Goal: Transaction & Acquisition: Book appointment/travel/reservation

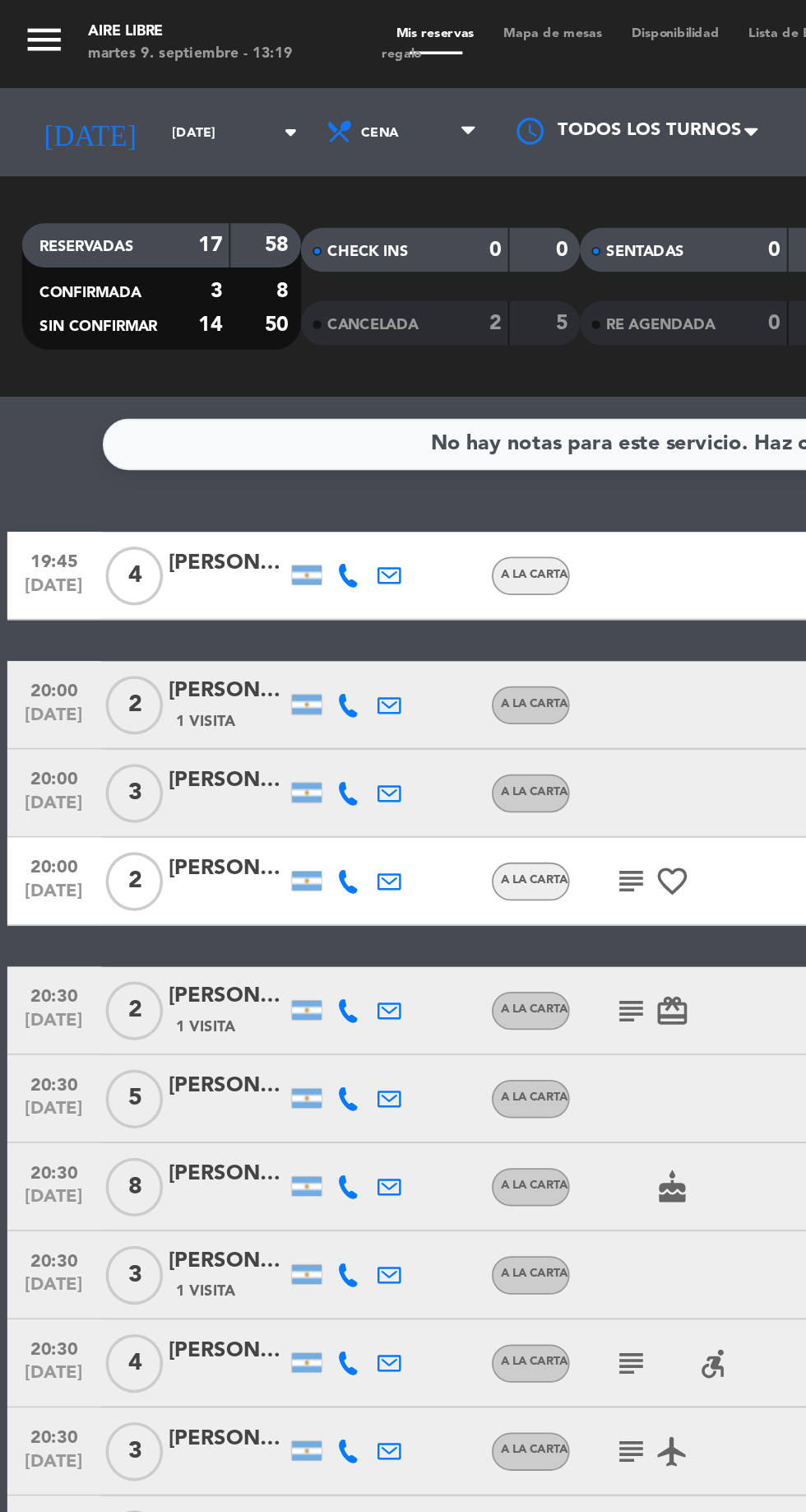
click at [88, 66] on input "[DATE]" at bounding box center [139, 74] width 104 height 25
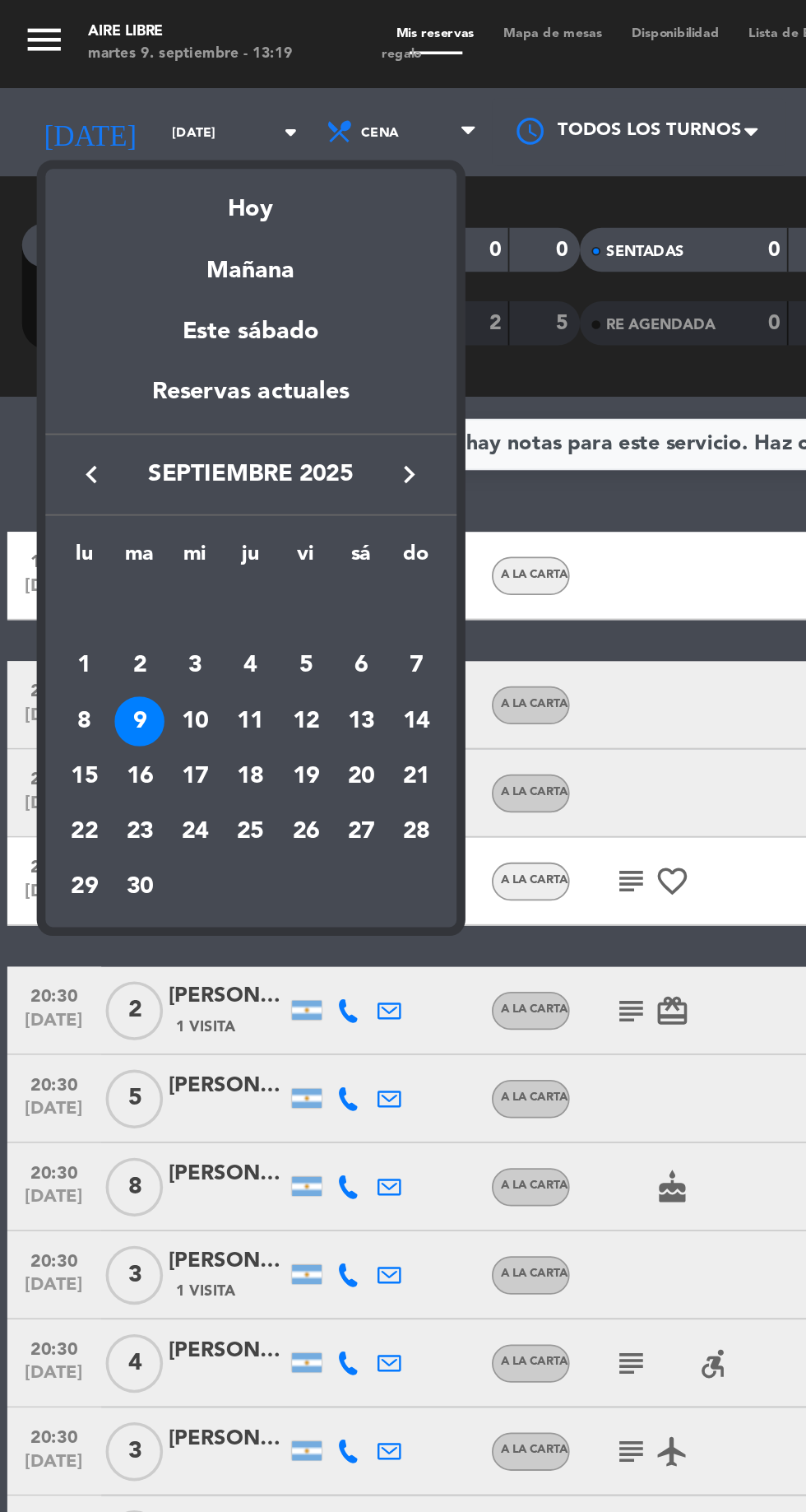
click at [109, 403] on div "10" at bounding box center [109, 404] width 28 height 28
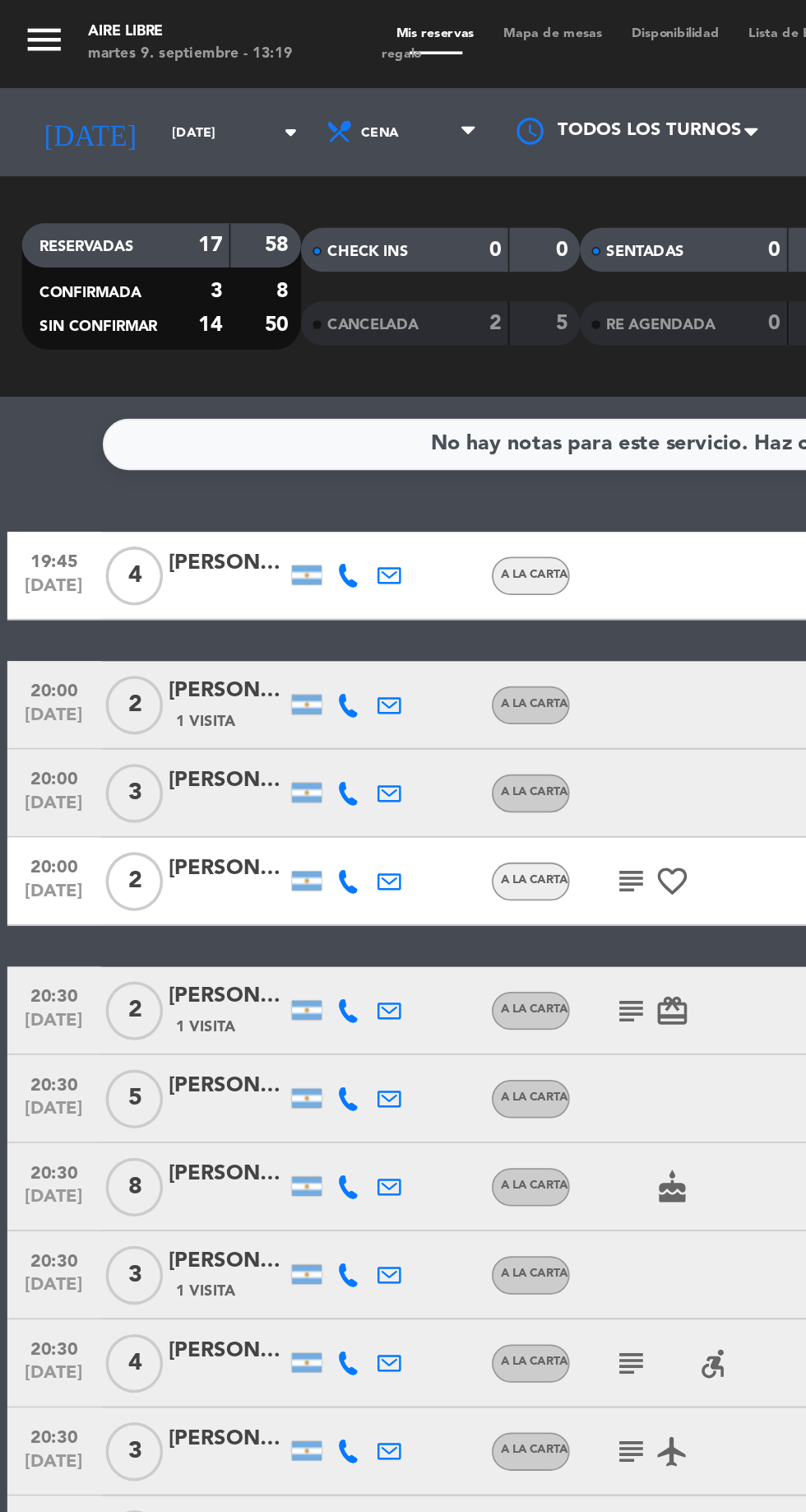
type input "[DATE]"
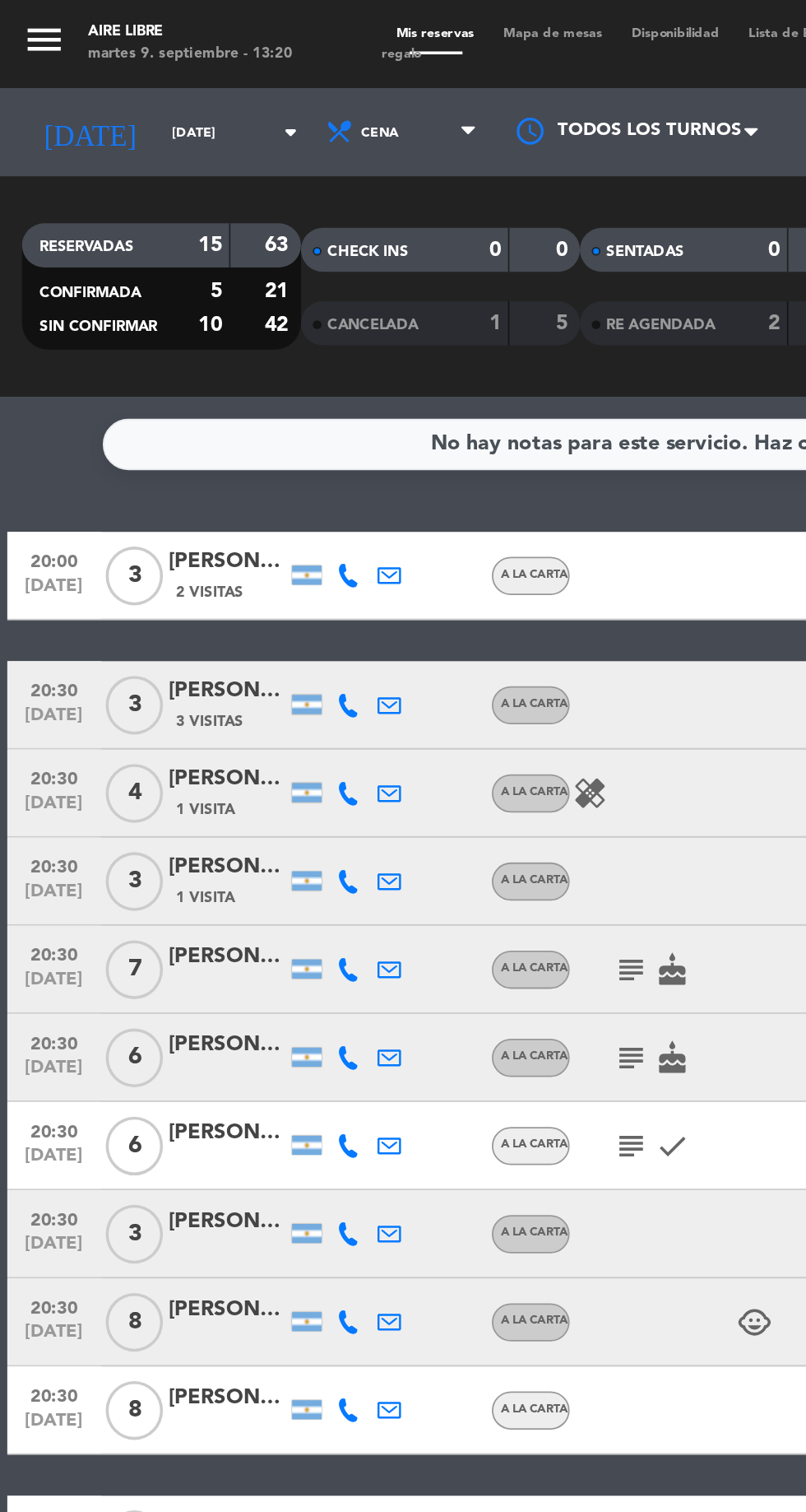
click at [88, 73] on input "[DATE]" at bounding box center [139, 74] width 104 height 25
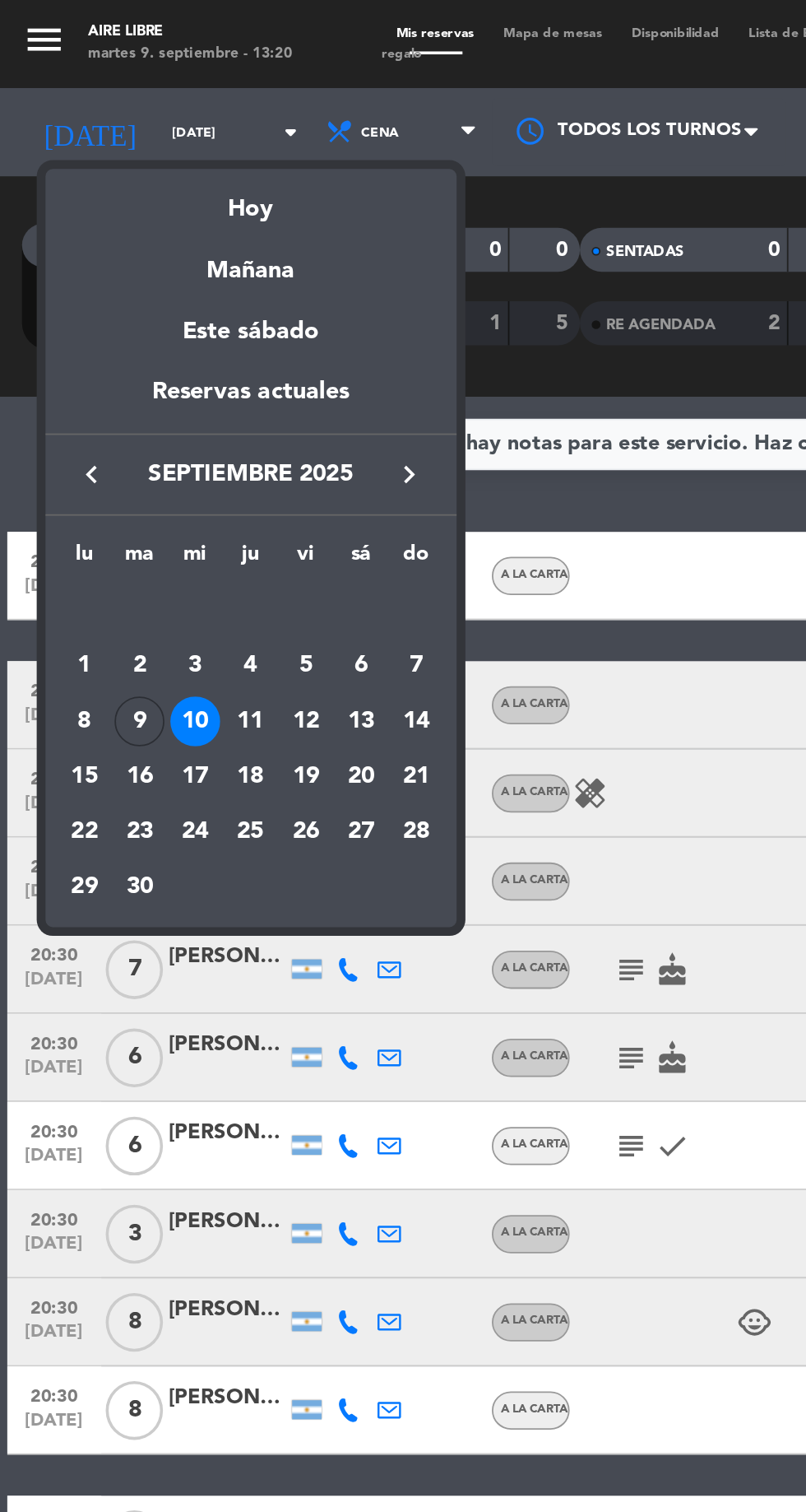
click at [198, 77] on div at bounding box center [403, 756] width 806 height 1512
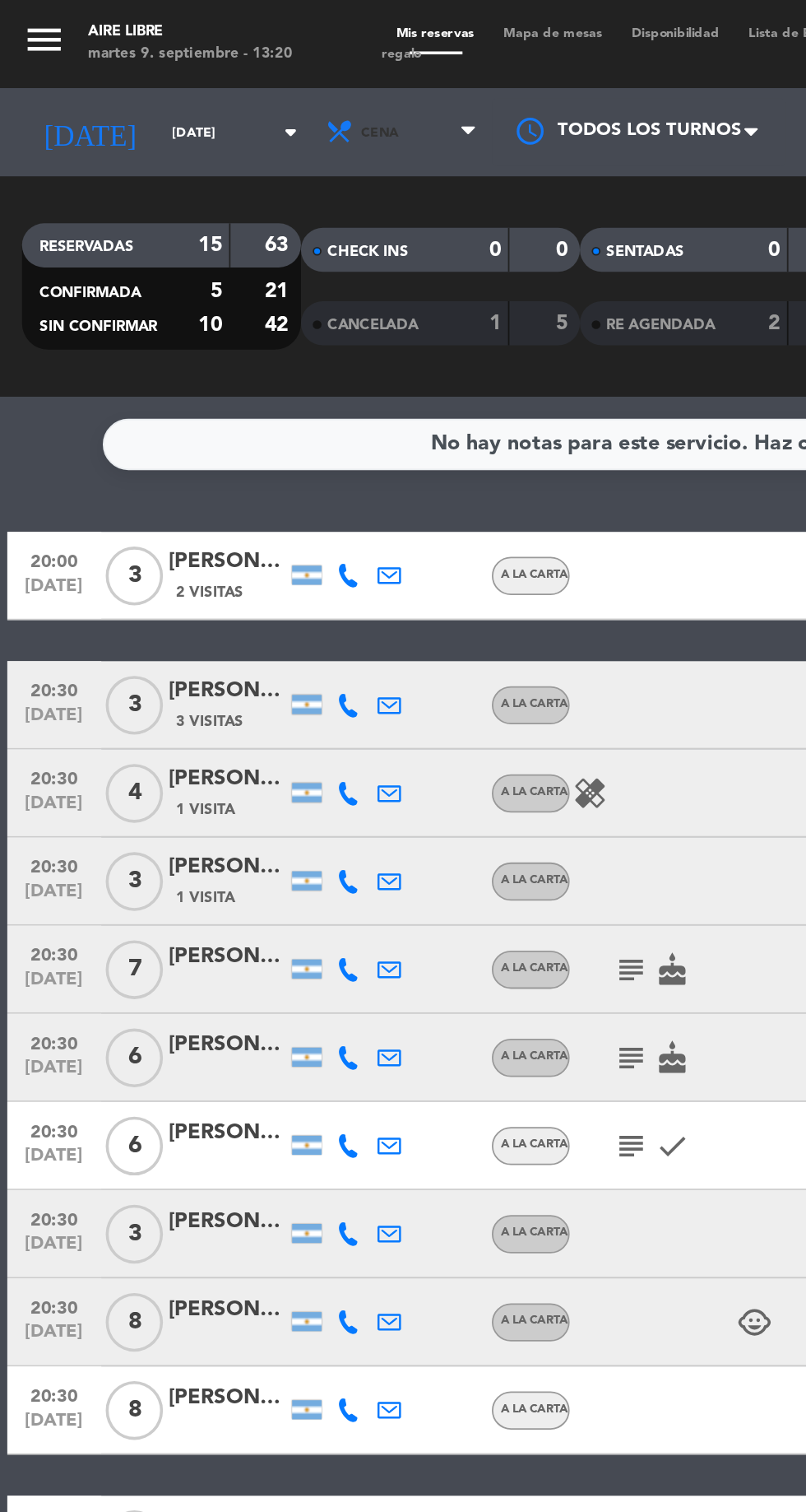
click at [197, 63] on span "Cena" at bounding box center [226, 73] width 99 height 36
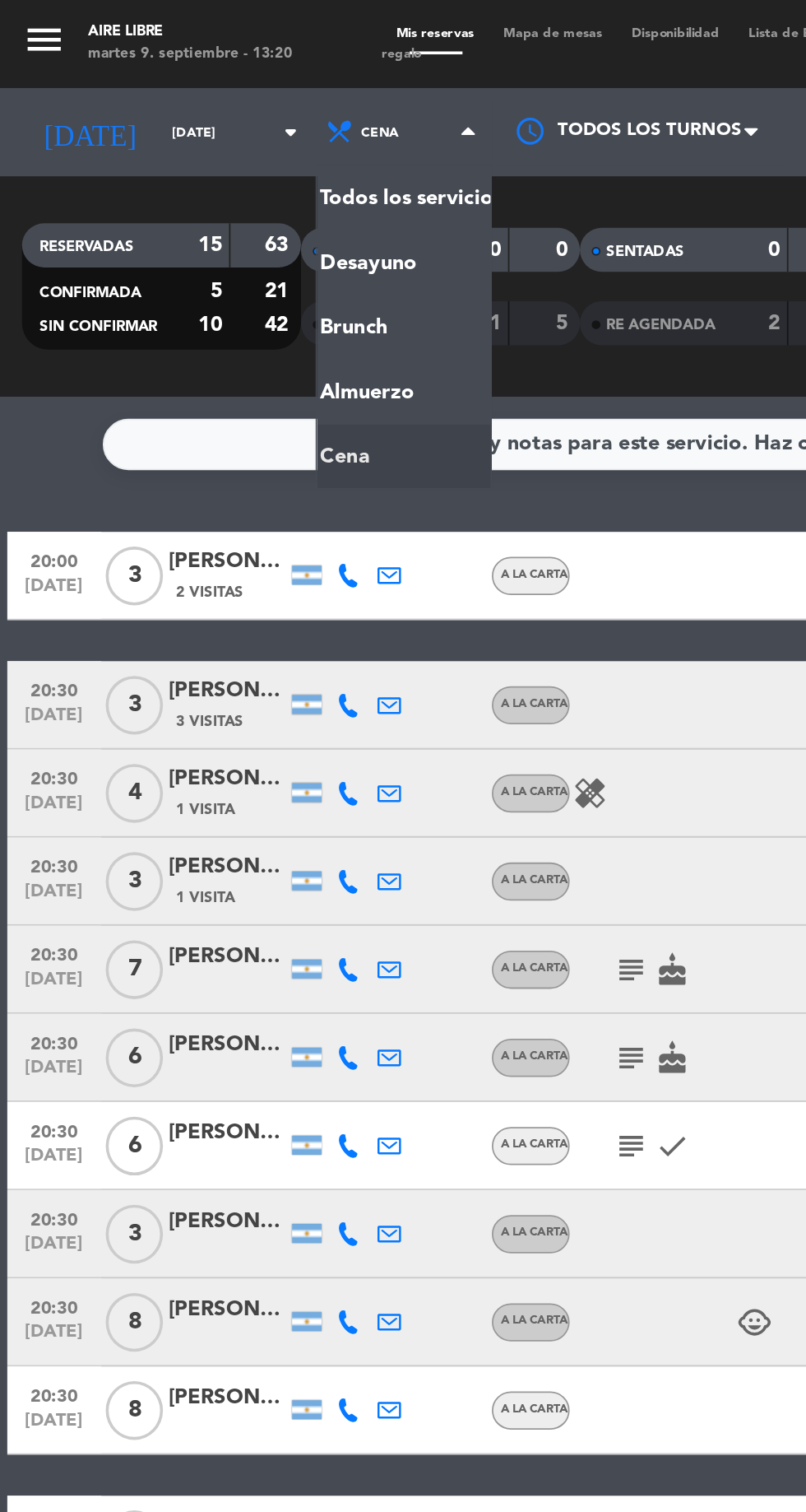
click at [198, 225] on ng-component "menu Aire Libre [DATE] 9. septiembre - 13:20 Mis reservas Mapa de mesas Disponi…" at bounding box center [403, 756] width 806 height 1512
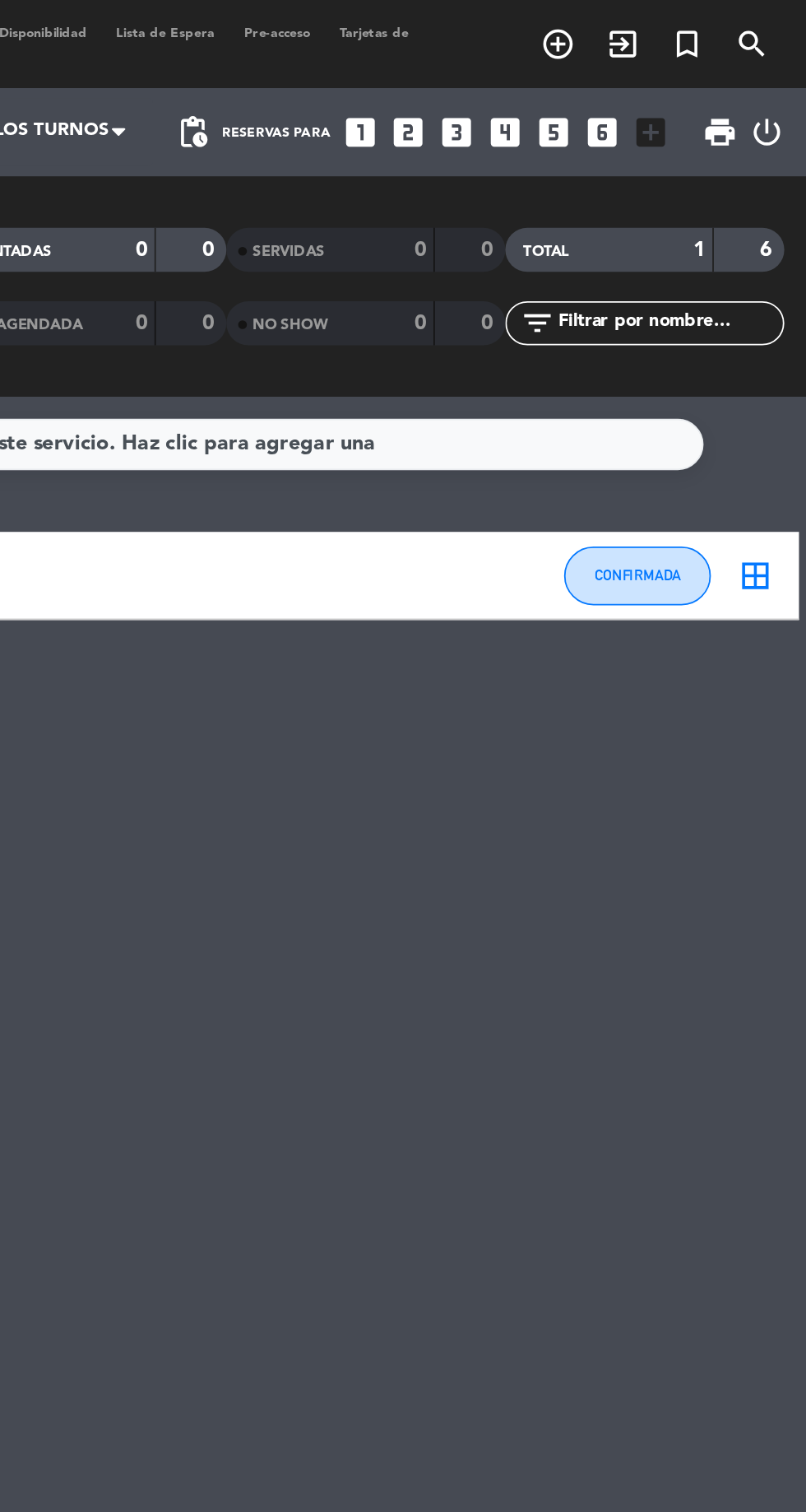
click at [662, 19] on icon "add_circle_outline" at bounding box center [667, 24] width 19 height 19
click at [665, 18] on icon "add_circle_outline" at bounding box center [667, 24] width 19 height 19
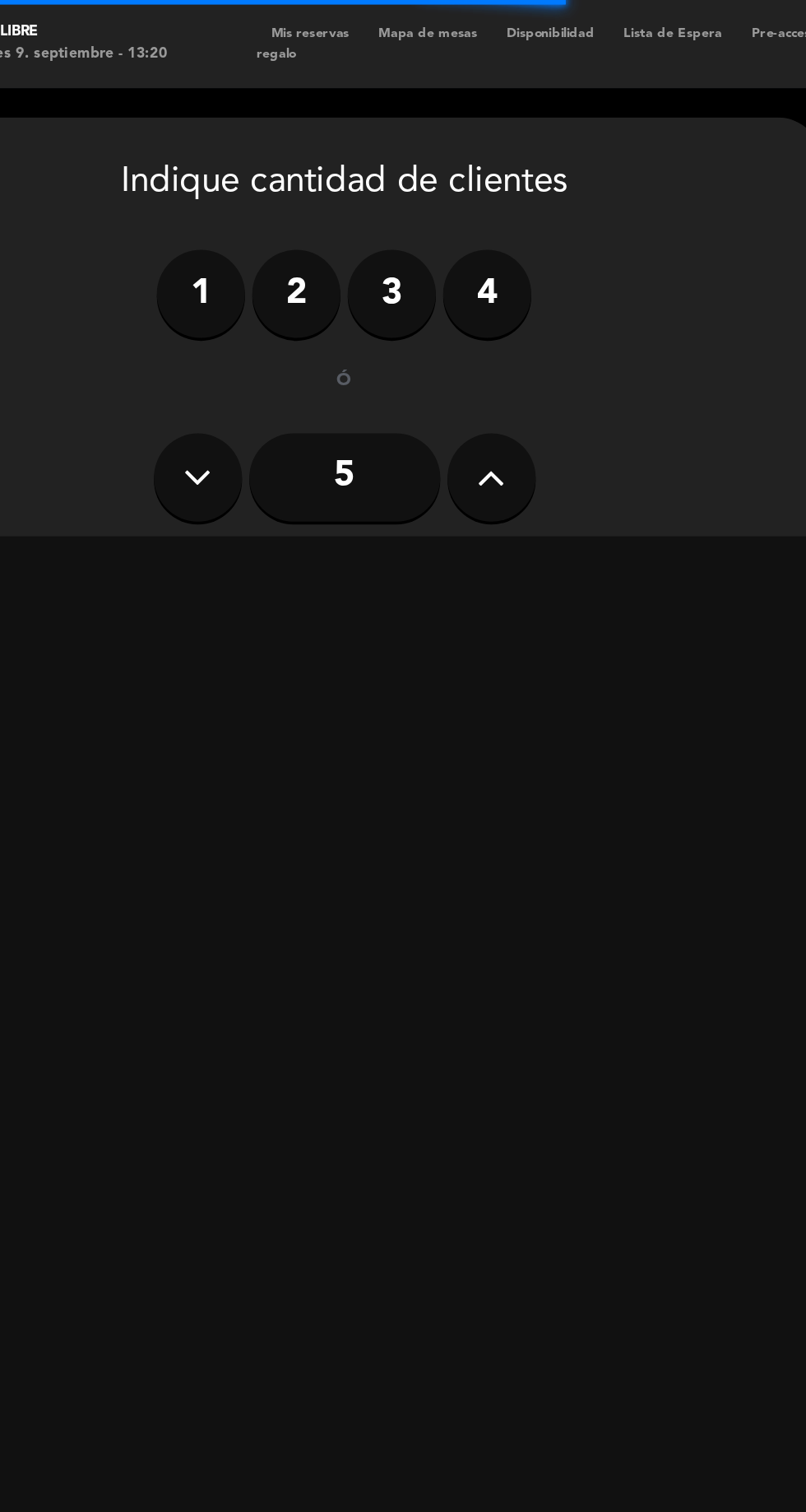
click at [353, 261] on button at bounding box center [346, 267] width 50 height 50
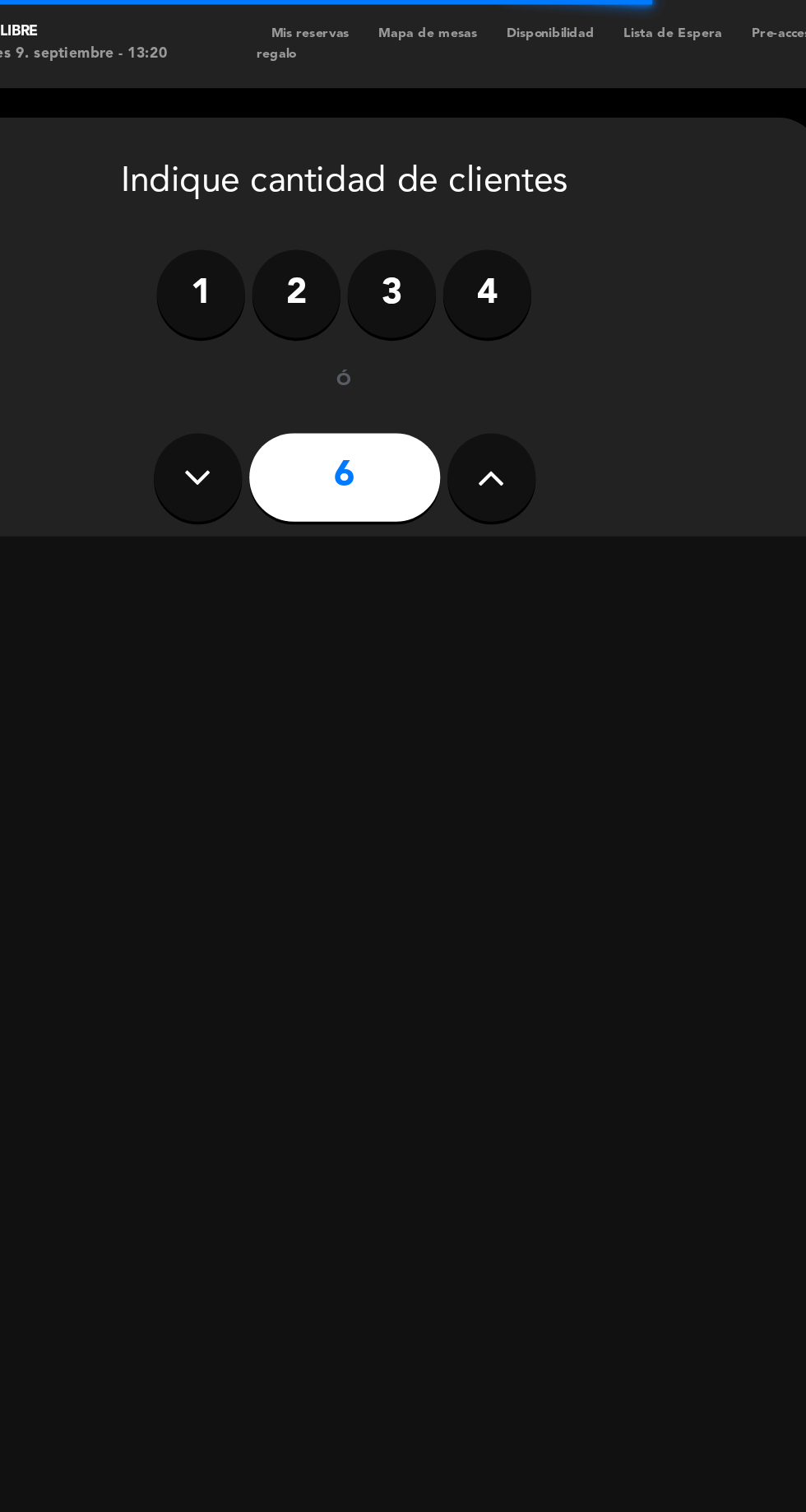
click at [346, 266] on icon at bounding box center [345, 267] width 16 height 24
click at [341, 267] on icon at bounding box center [345, 267] width 16 height 24
click at [340, 265] on icon at bounding box center [345, 267] width 16 height 24
click at [347, 265] on icon at bounding box center [345, 267] width 16 height 24
click at [350, 276] on icon at bounding box center [345, 267] width 16 height 24
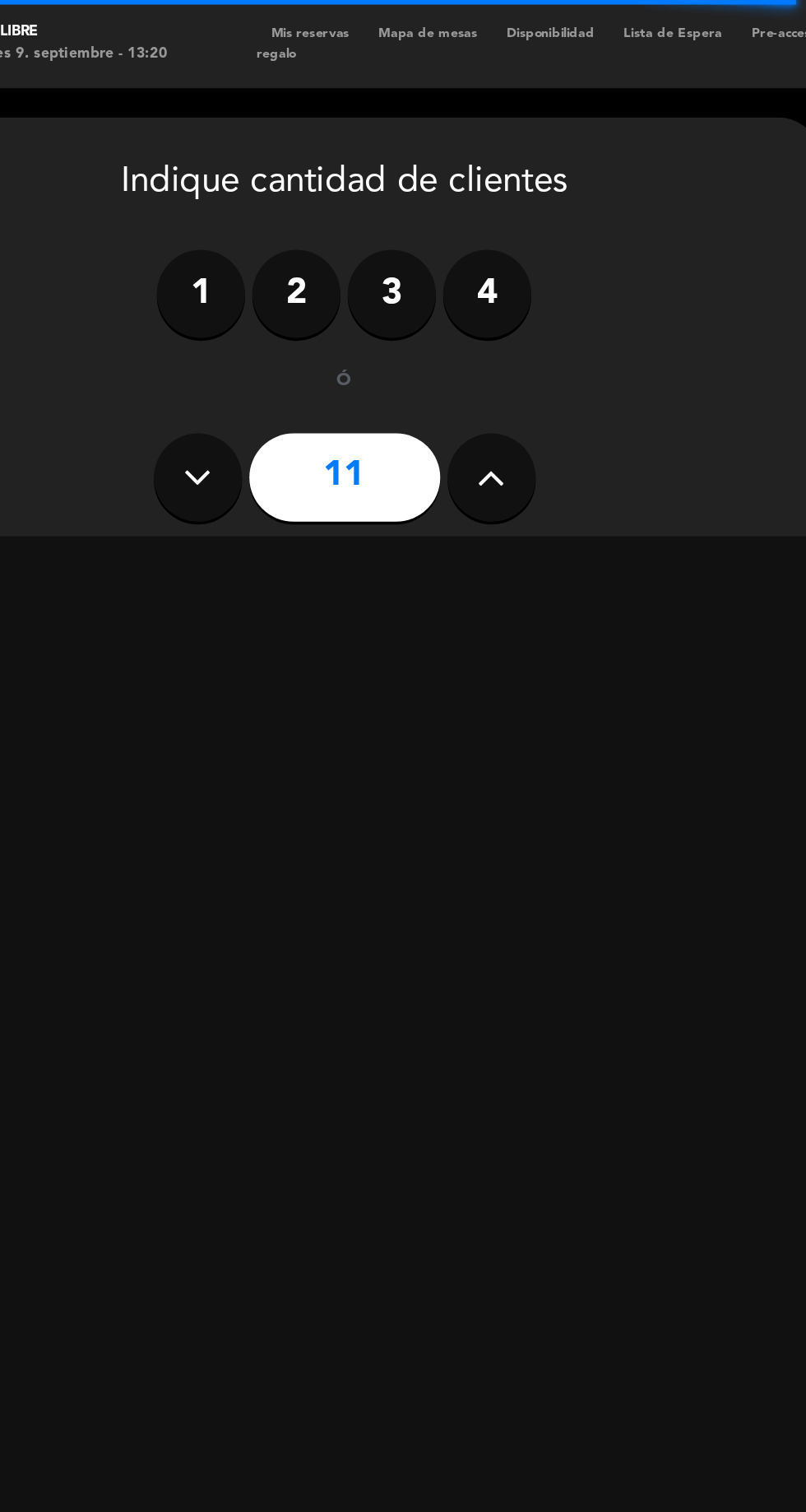
click at [350, 272] on icon at bounding box center [345, 267] width 16 height 24
click at [330, 267] on button at bounding box center [346, 267] width 50 height 50
type input "13"
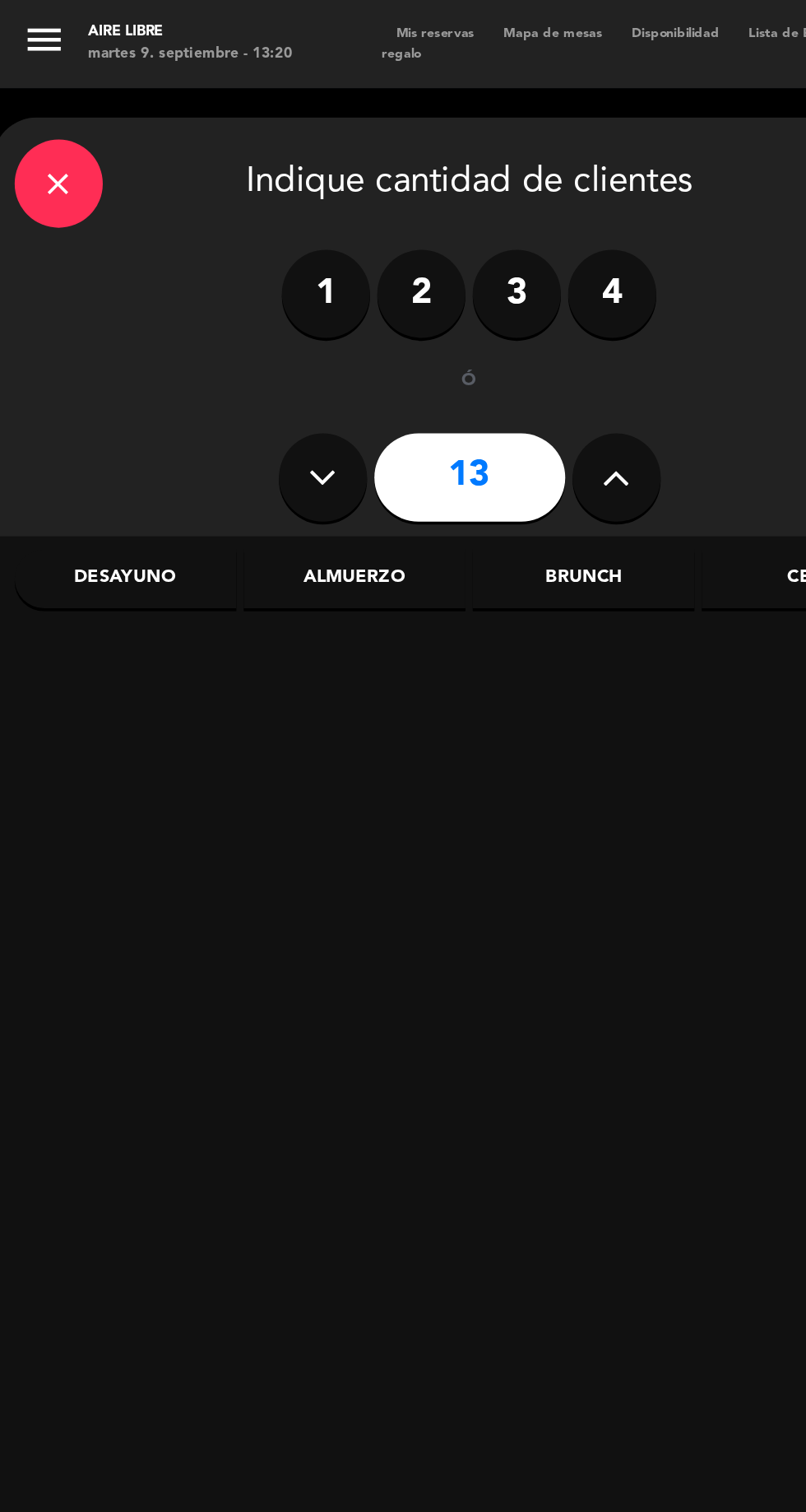
click at [200, 325] on div "Almuerzo" at bounding box center [198, 324] width 124 height 33
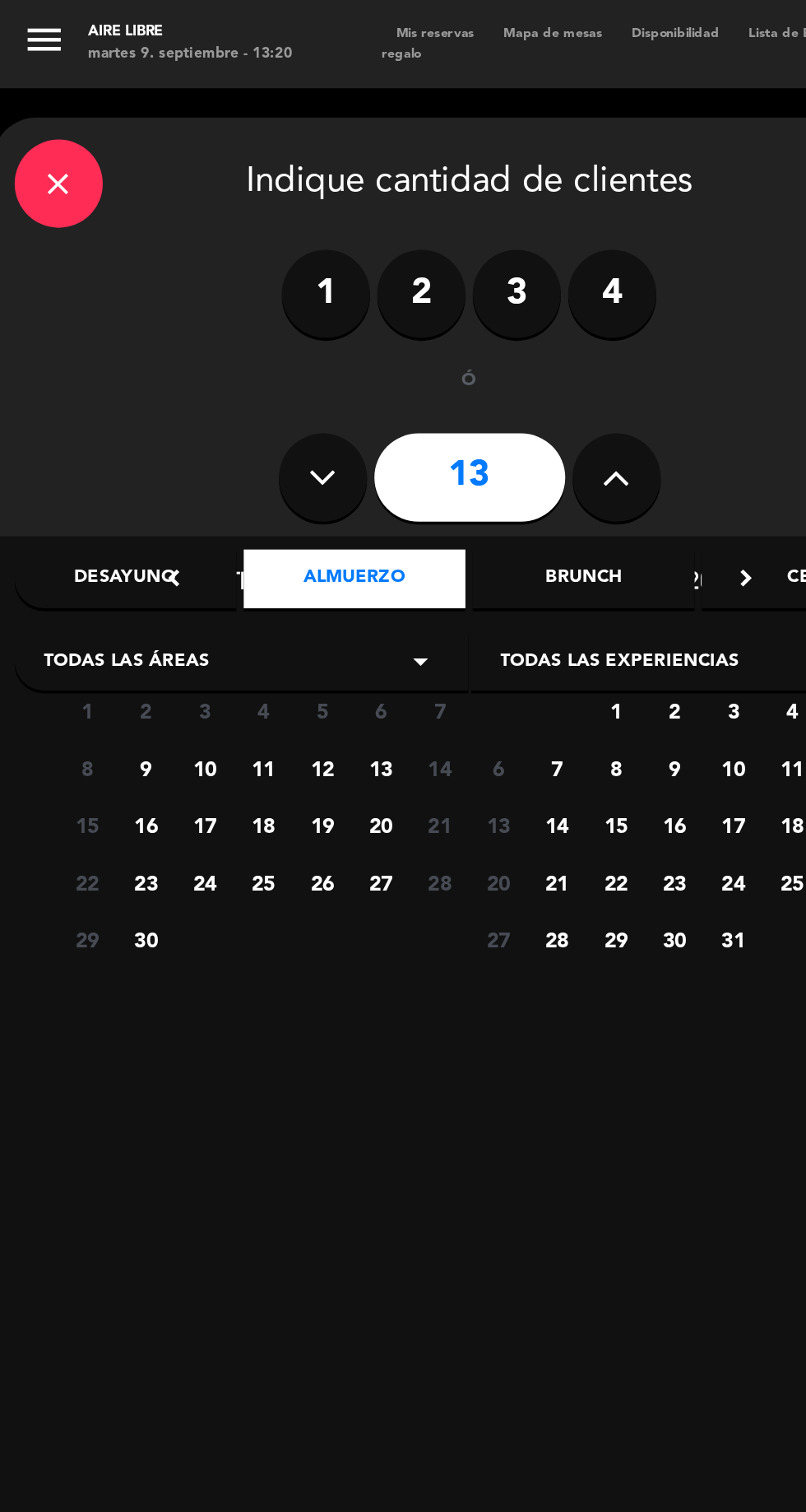
click at [115, 428] on span "10" at bounding box center [115, 430] width 27 height 27
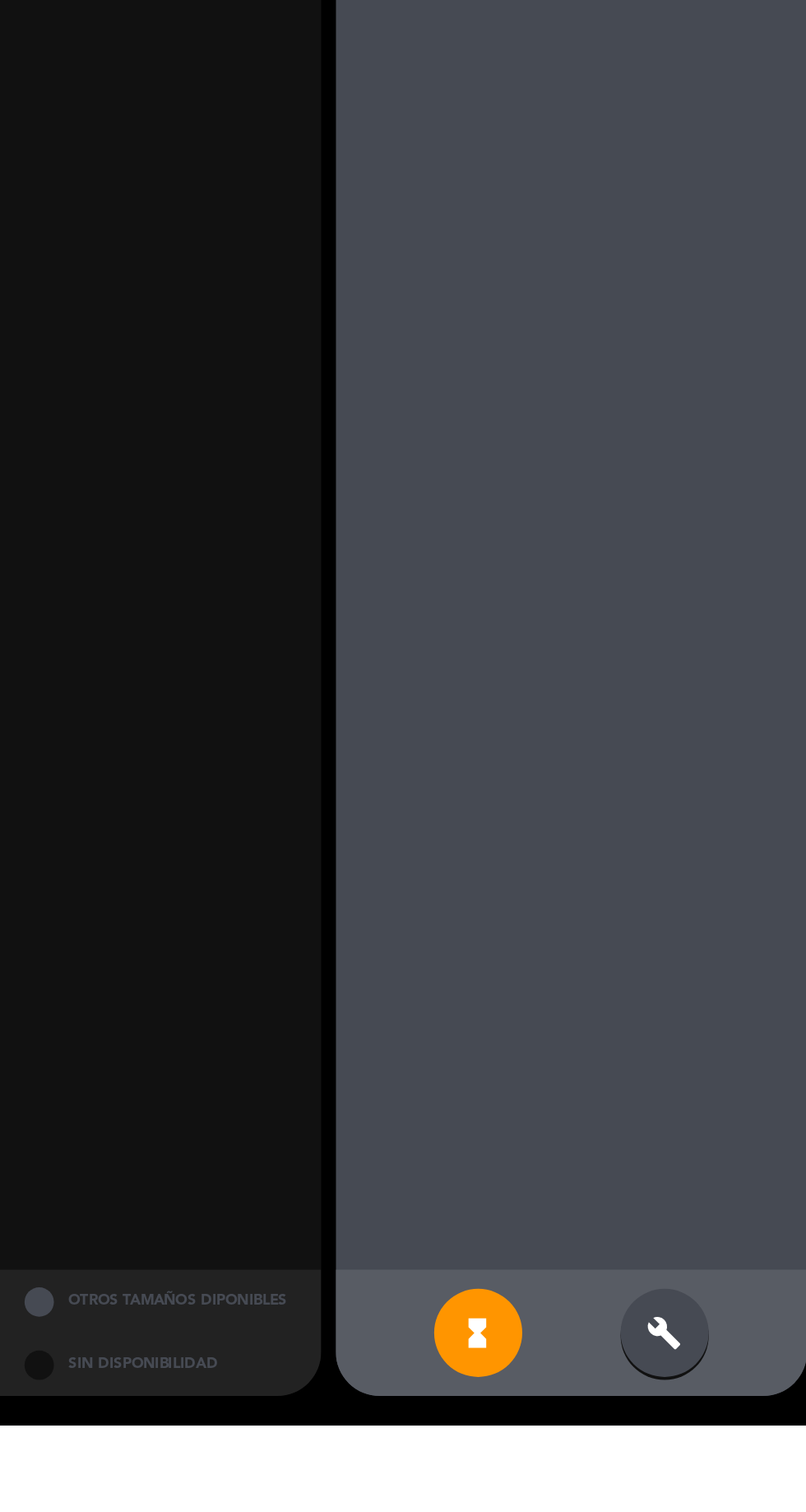
click at [726, 1470] on icon "build" at bounding box center [723, 1460] width 19 height 19
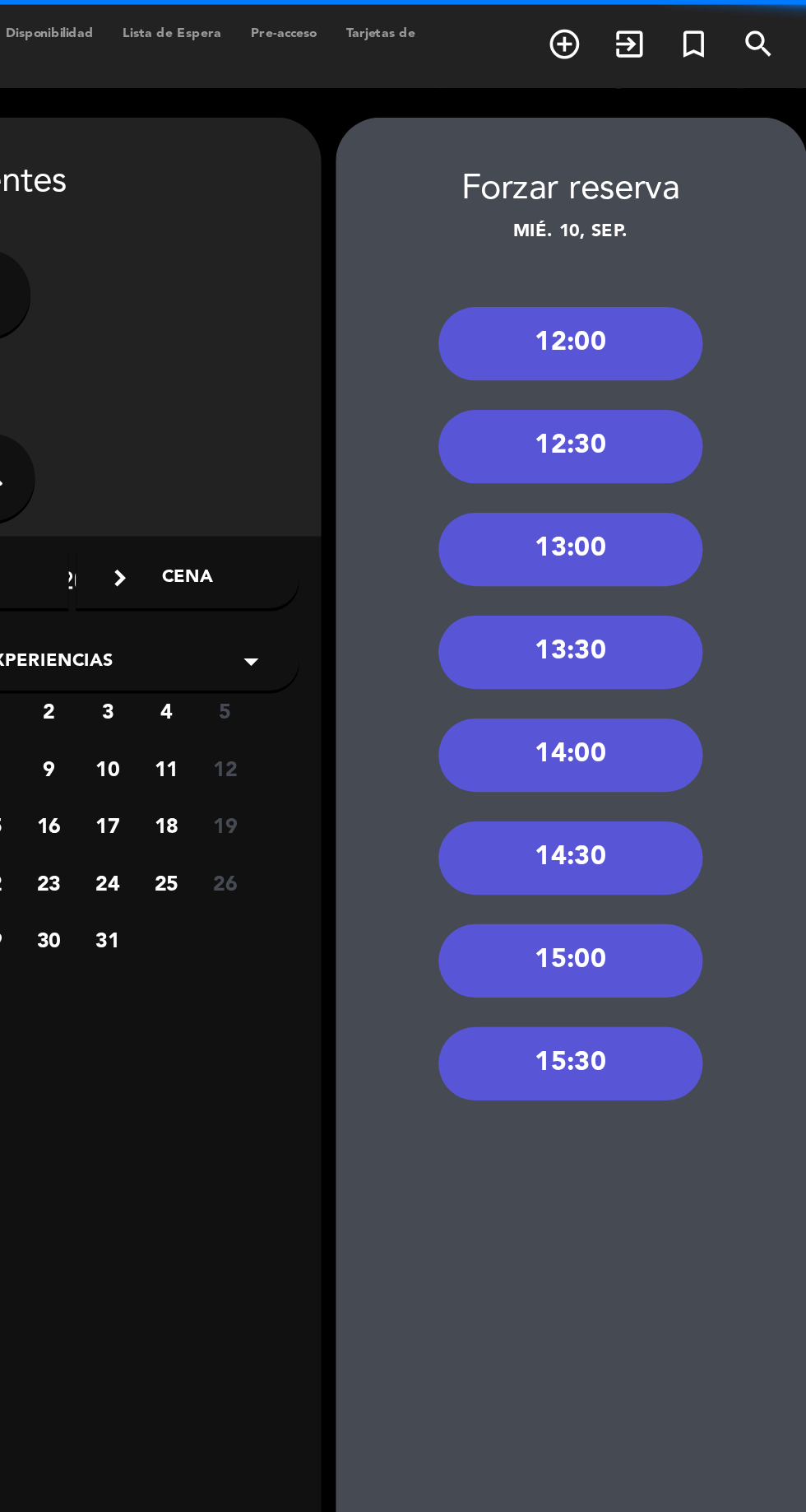
scroll to position [8, 0]
click at [669, 234] on div "12:30" at bounding box center [671, 250] width 148 height 41
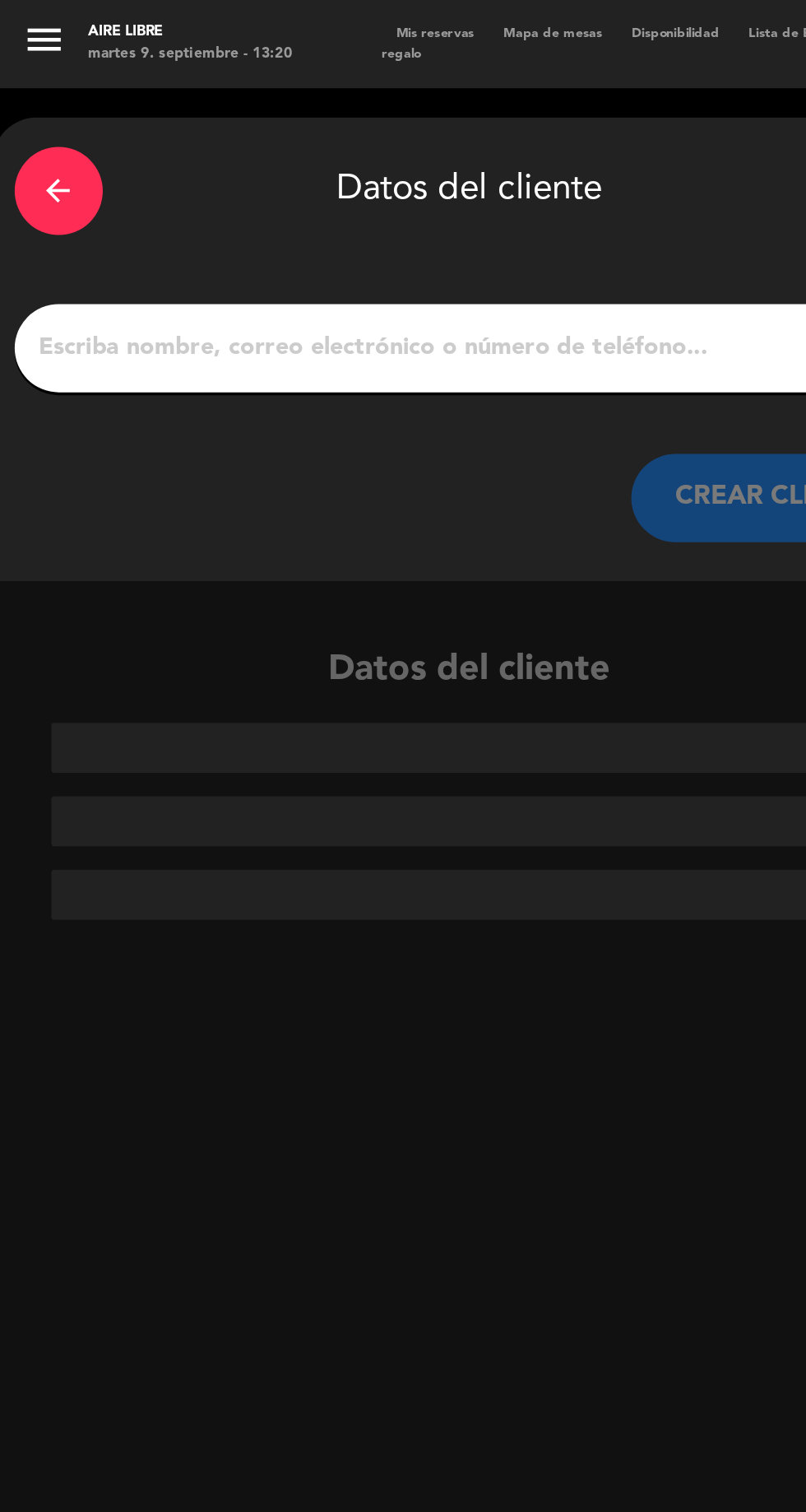
click at [191, 184] on input "1" at bounding box center [263, 195] width 486 height 23
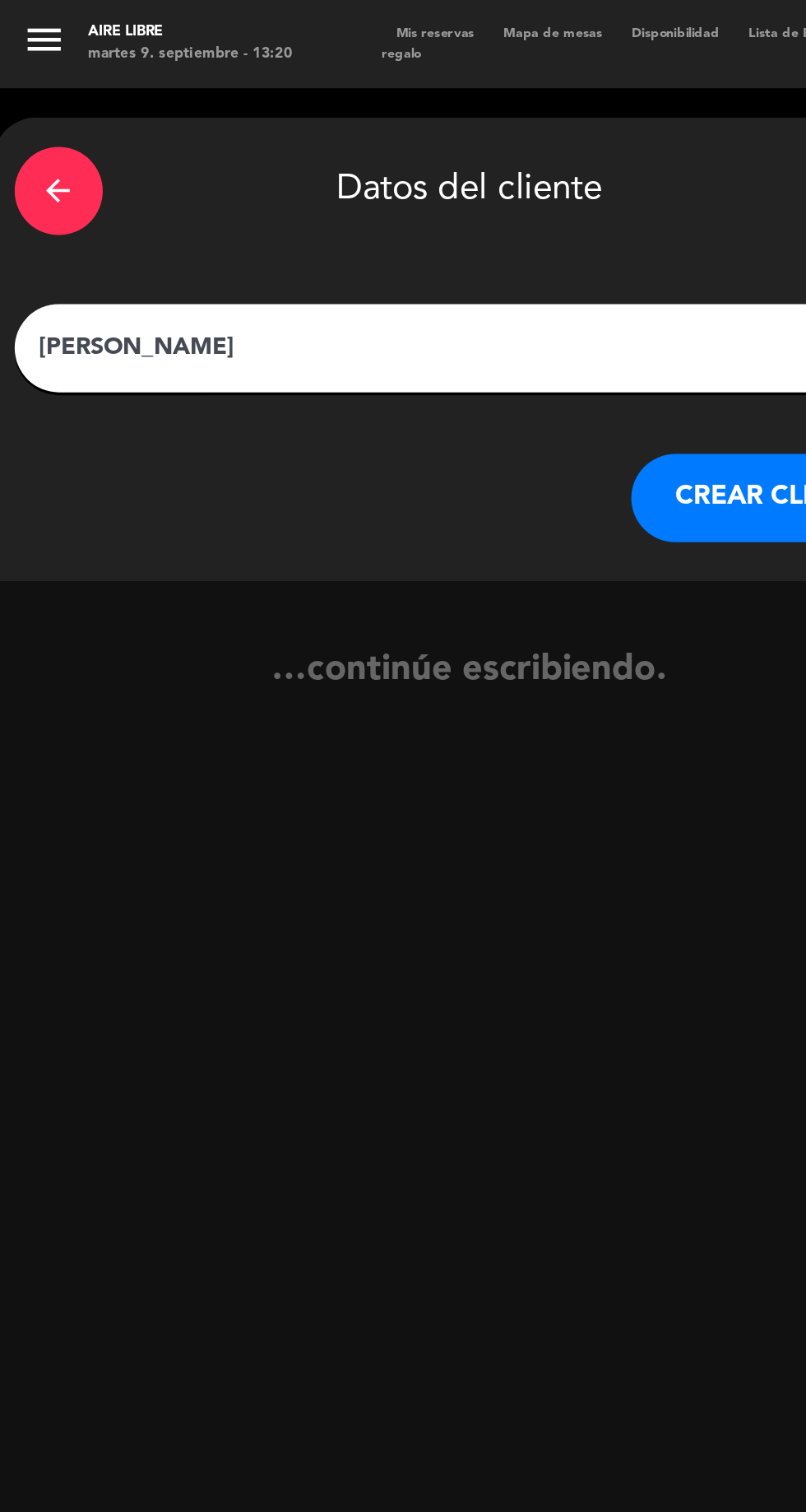
type input "[PERSON_NAME]"
click at [418, 255] on button "CREAR CLIENTE" at bounding box center [436, 279] width 164 height 50
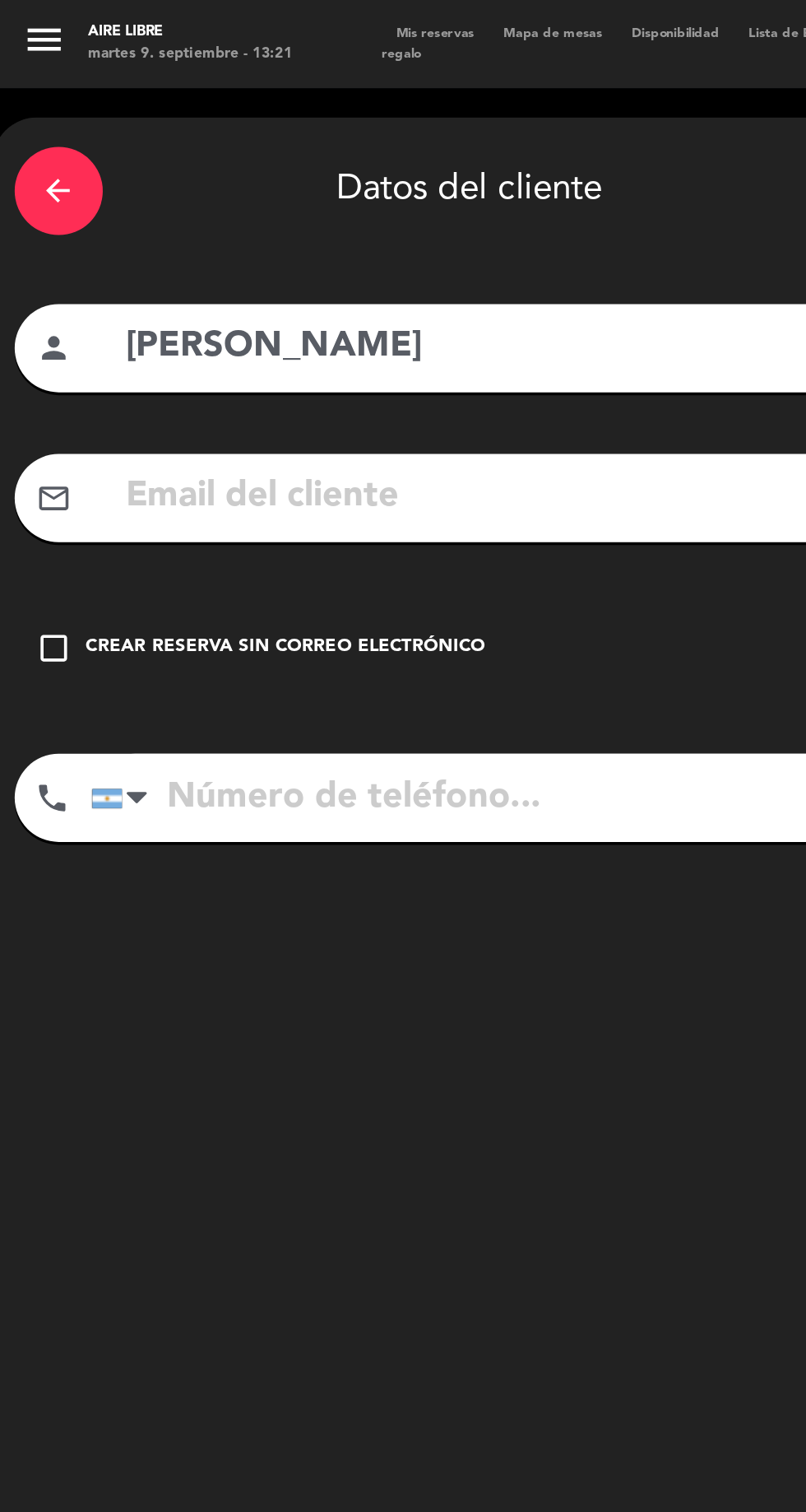
click at [34, 353] on icon "check_box_outline_blank" at bounding box center [30, 363] width 19 height 19
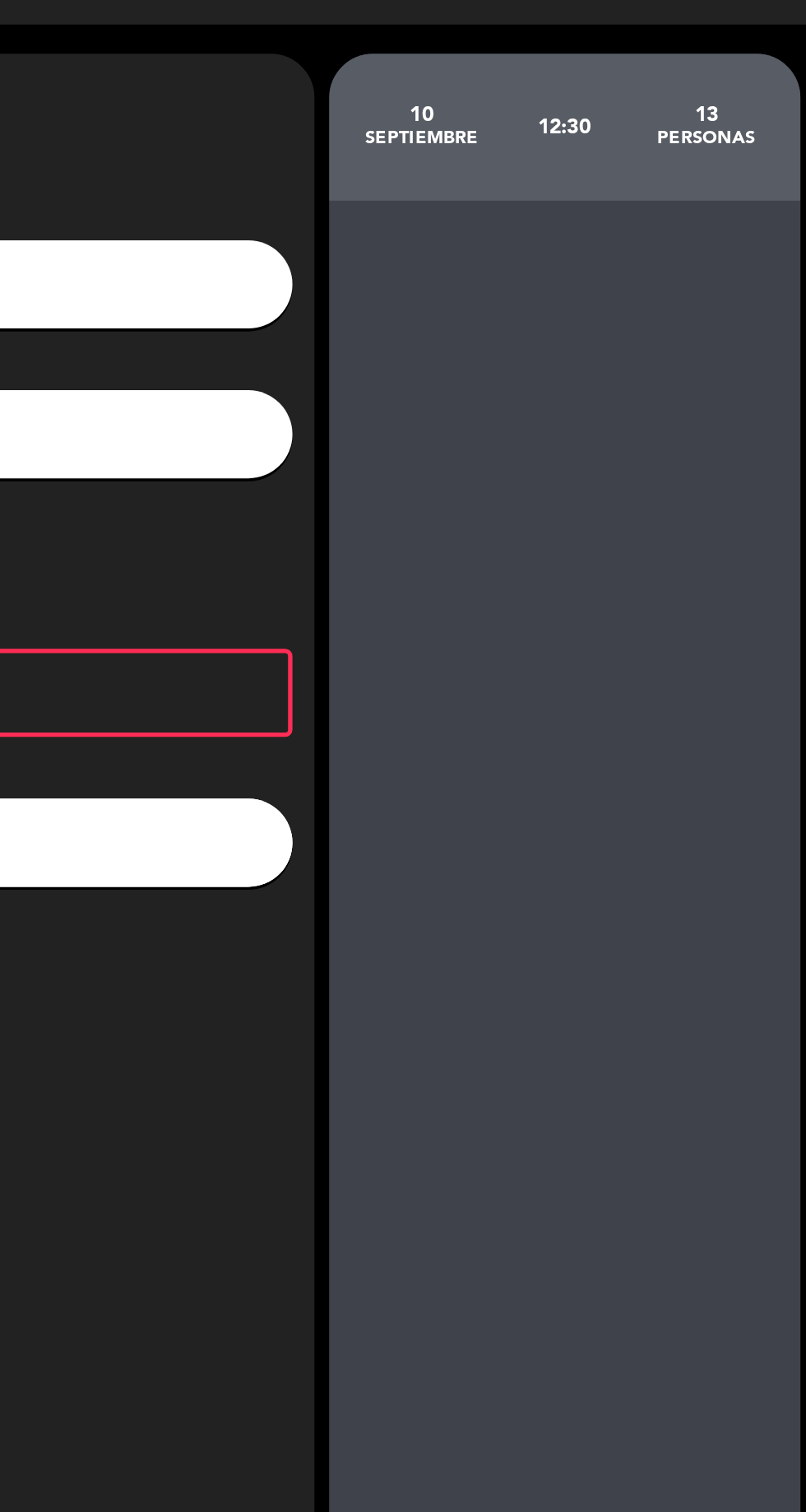
scroll to position [0, 0]
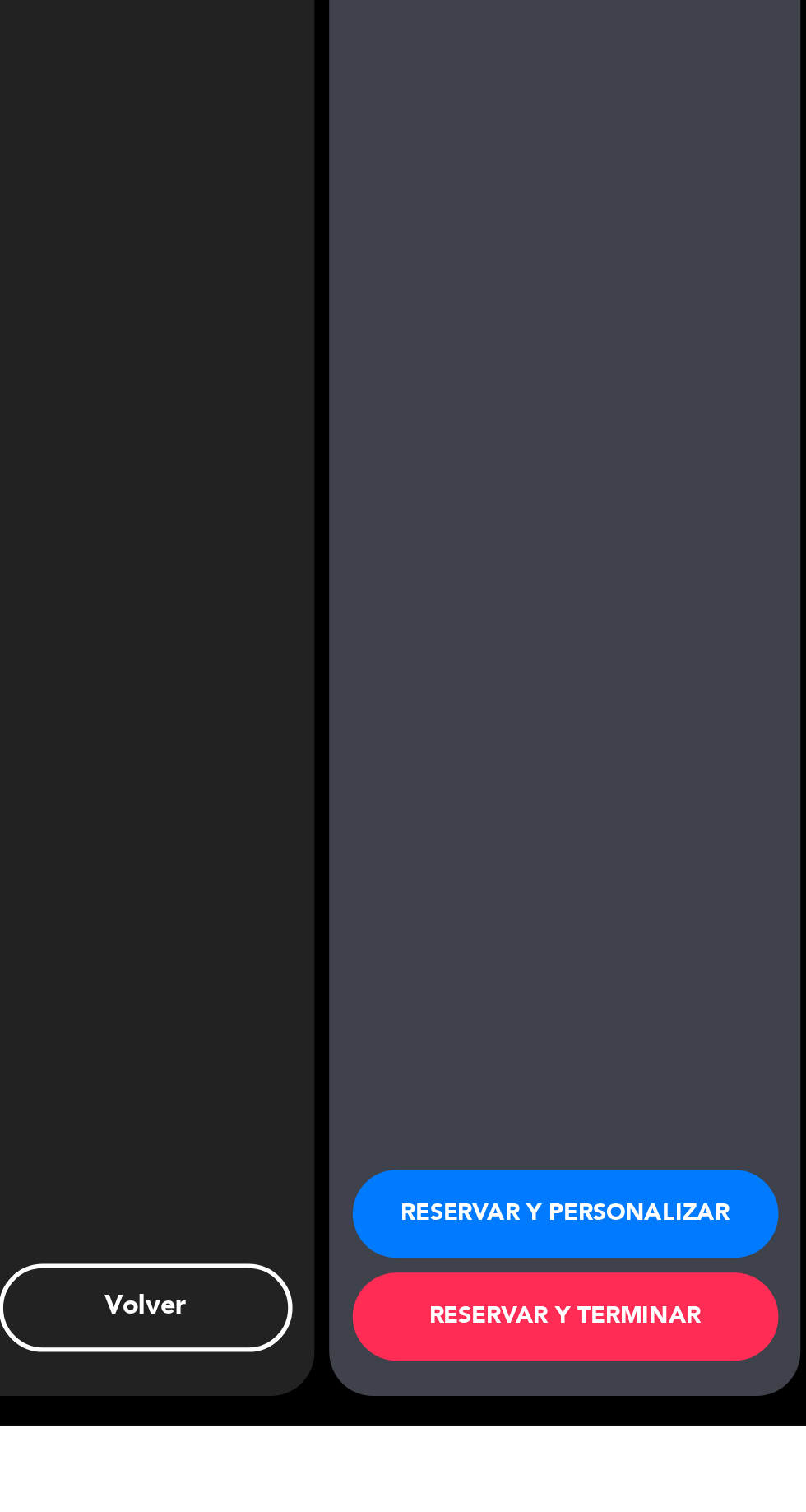
click at [653, 1418] on button "RESERVAR Y PERSONALIZAR" at bounding box center [671, 1393] width 239 height 50
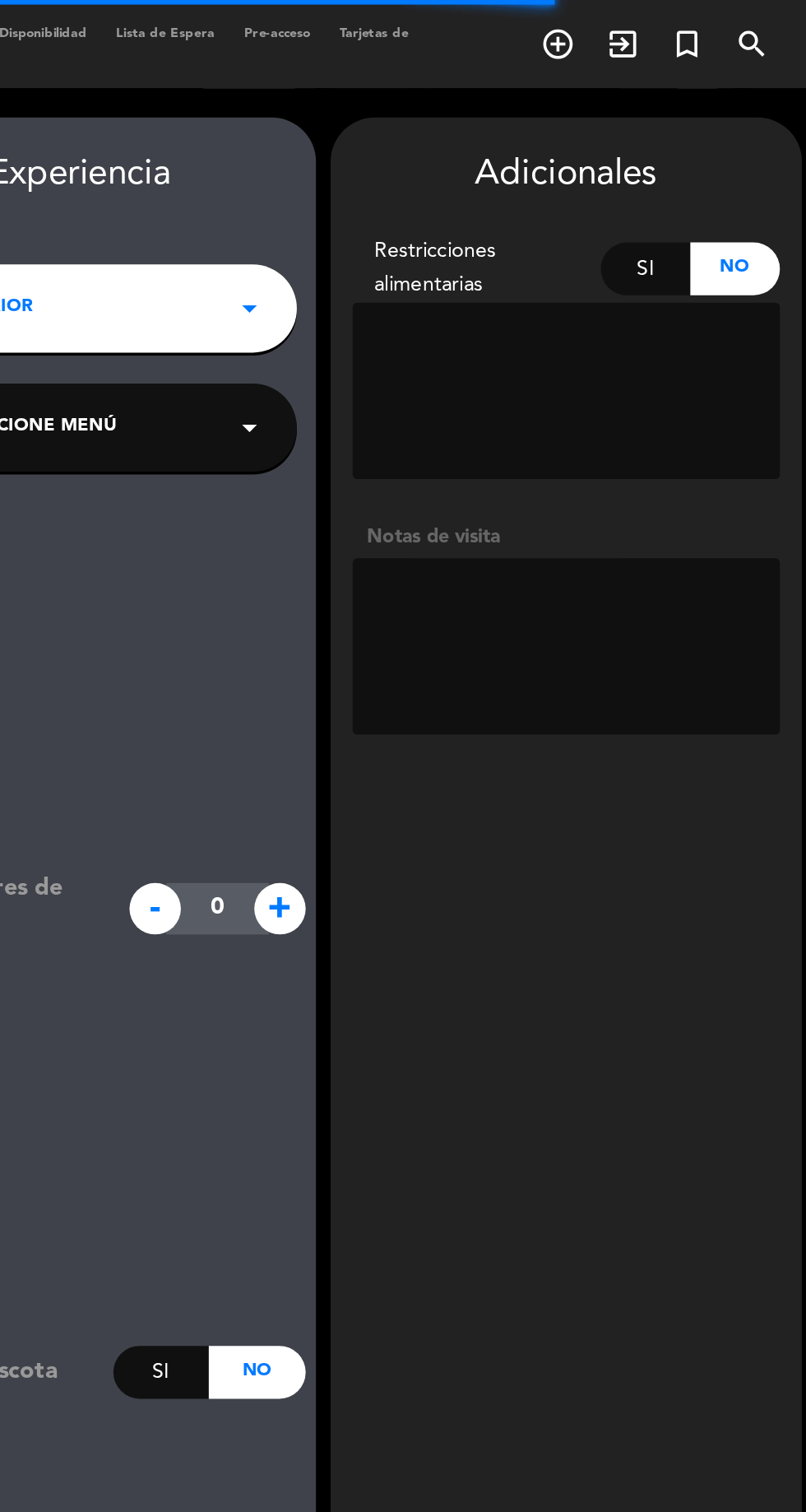
click at [635, 341] on textarea at bounding box center [672, 362] width 239 height 99
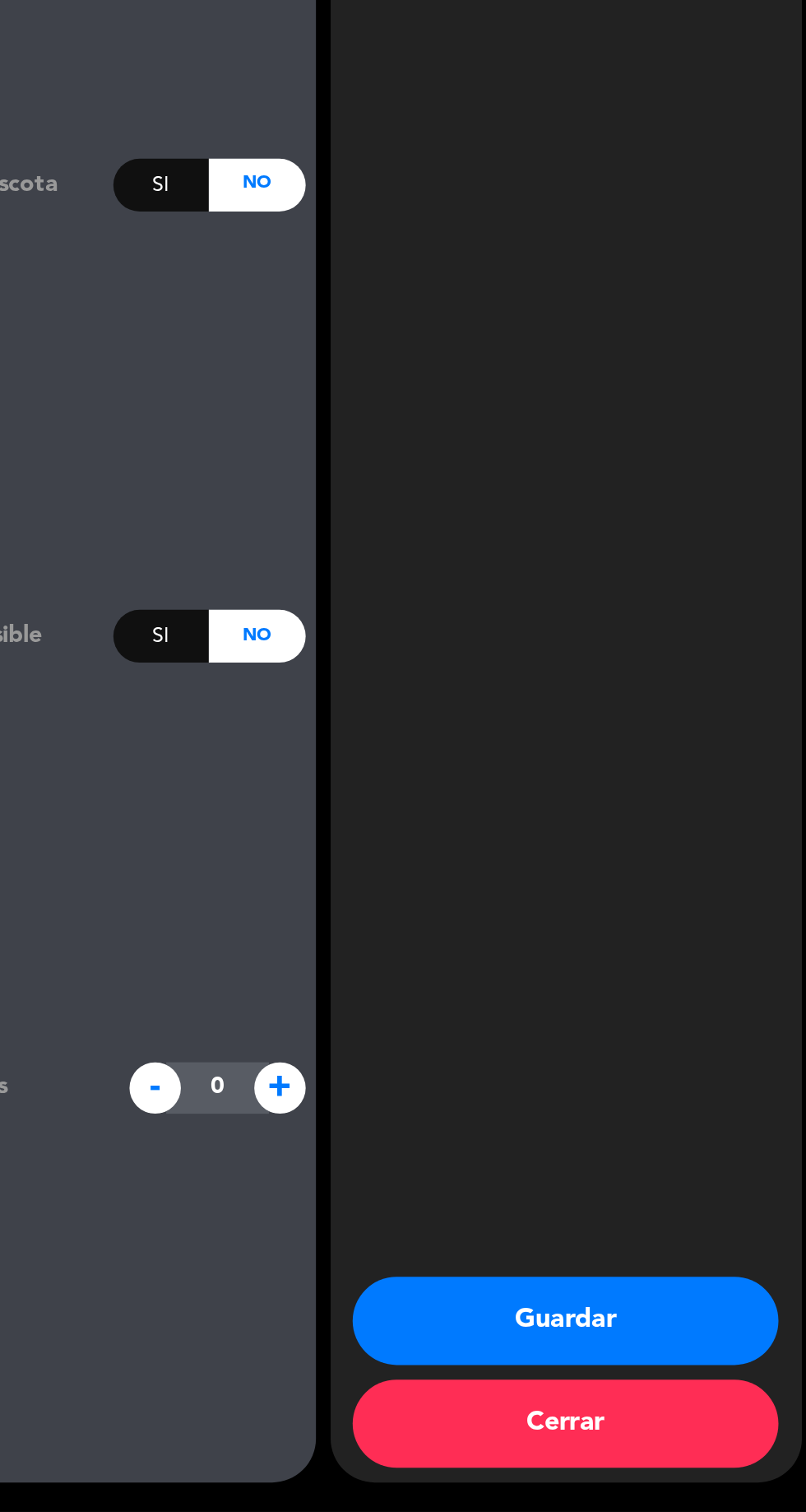
scroll to position [109, 0]
type textarea "Van a la carta, padaron lo q van a comer.. esta en el grupo eventos"
click at [668, 1402] on button "Guardar" at bounding box center [671, 1405] width 239 height 50
